Goal: Transaction & Acquisition: Purchase product/service

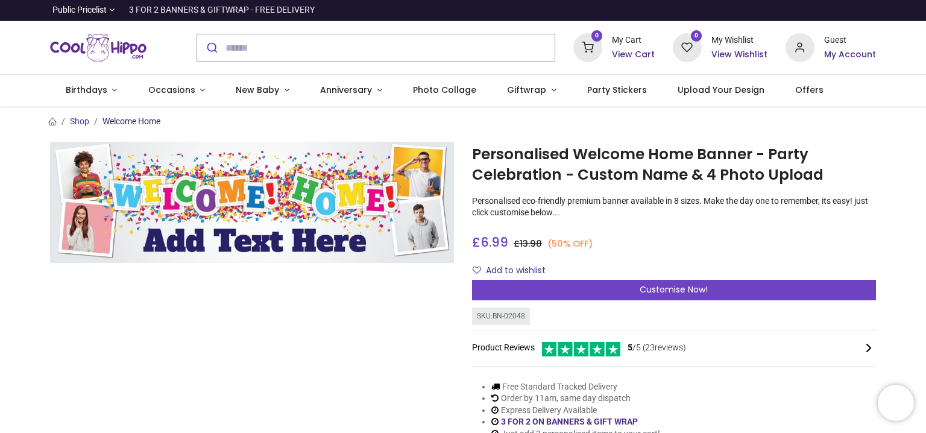
click at [139, 125] on link "Welcome Home" at bounding box center [131, 121] width 58 height 10
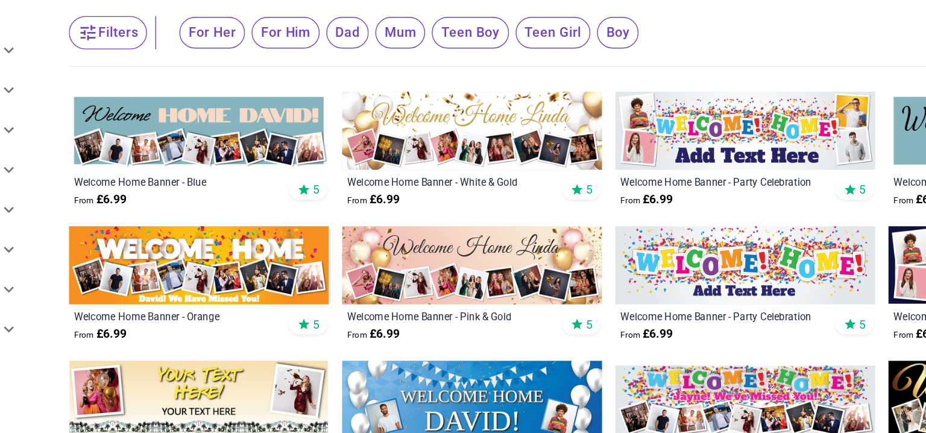
scroll to position [169, 0]
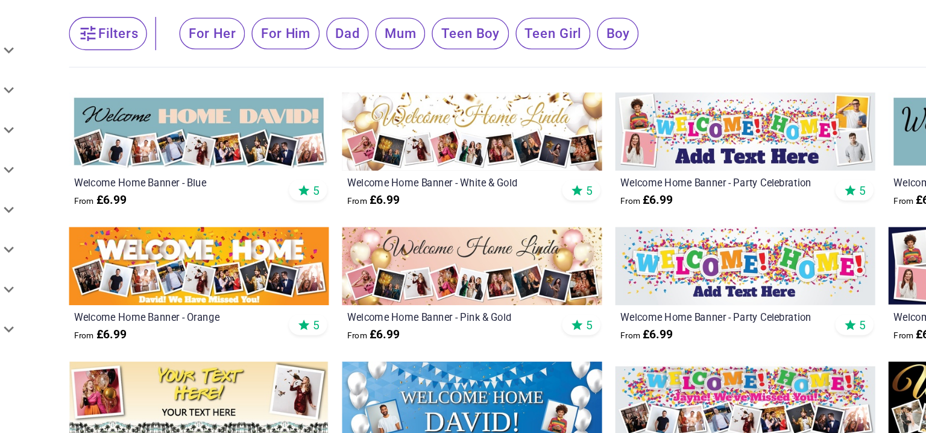
click at [316, 231] on img at bounding box center [342, 235] width 189 height 57
